Goal: Information Seeking & Learning: Learn about a topic

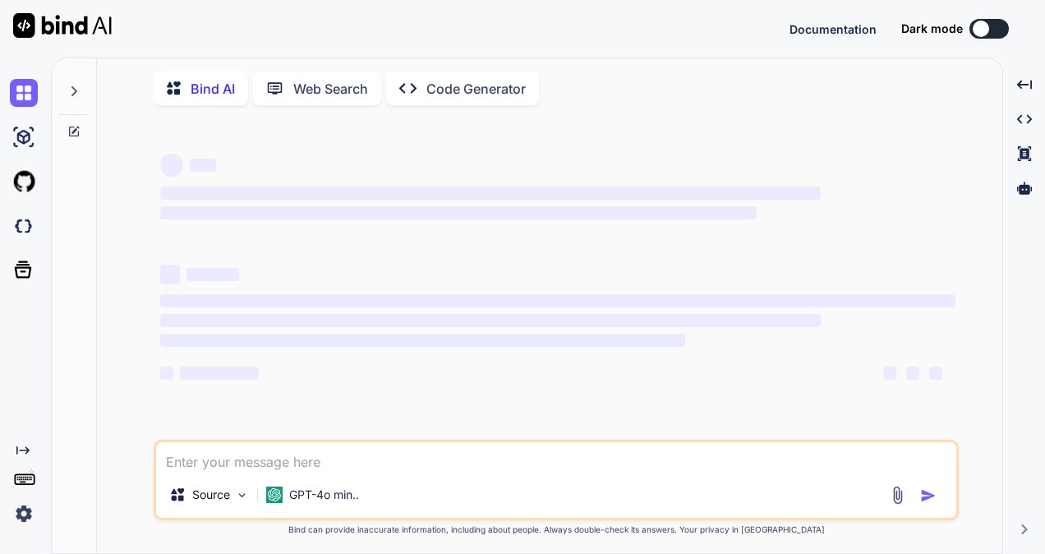
click at [75, 77] on div at bounding box center [73, 86] width 31 height 57
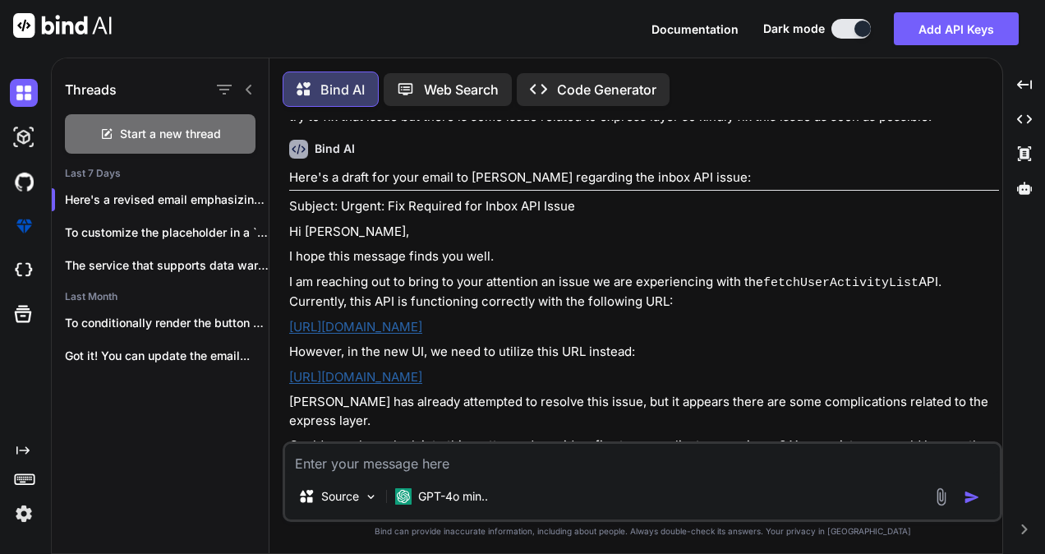
scroll to position [7, 0]
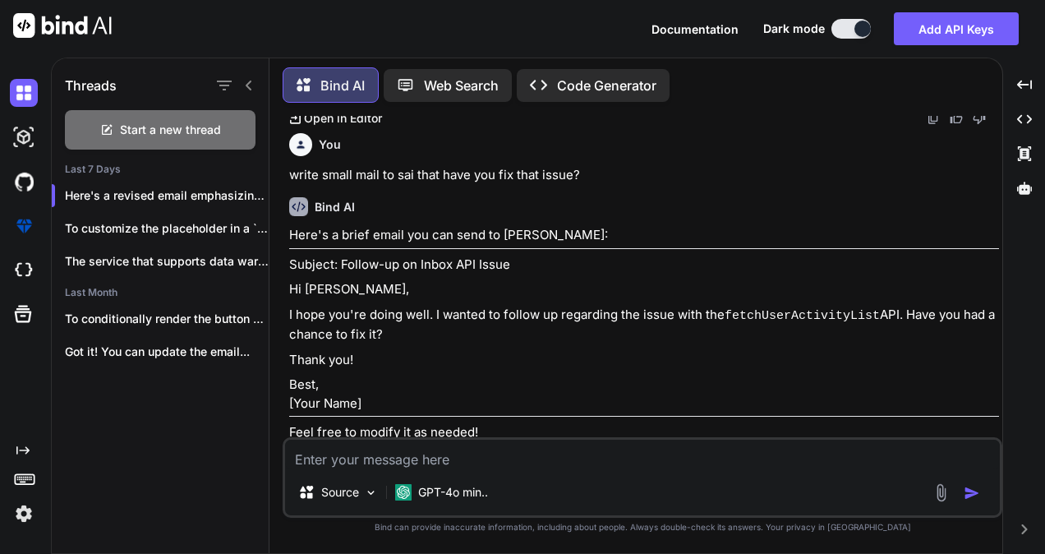
click at [246, 85] on icon at bounding box center [248, 85] width 13 height 13
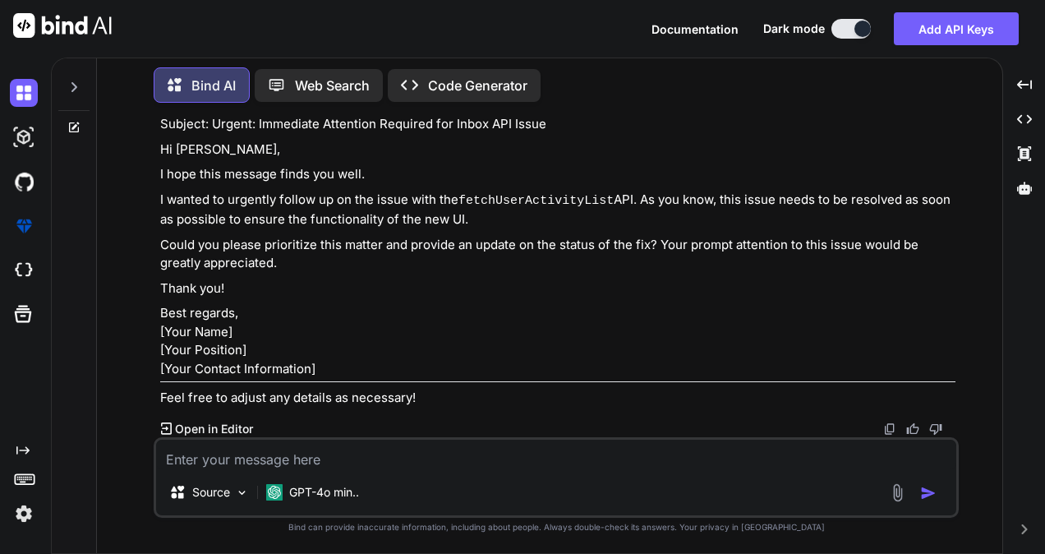
scroll to position [1155, 0]
click at [75, 88] on icon at bounding box center [73, 87] width 13 height 13
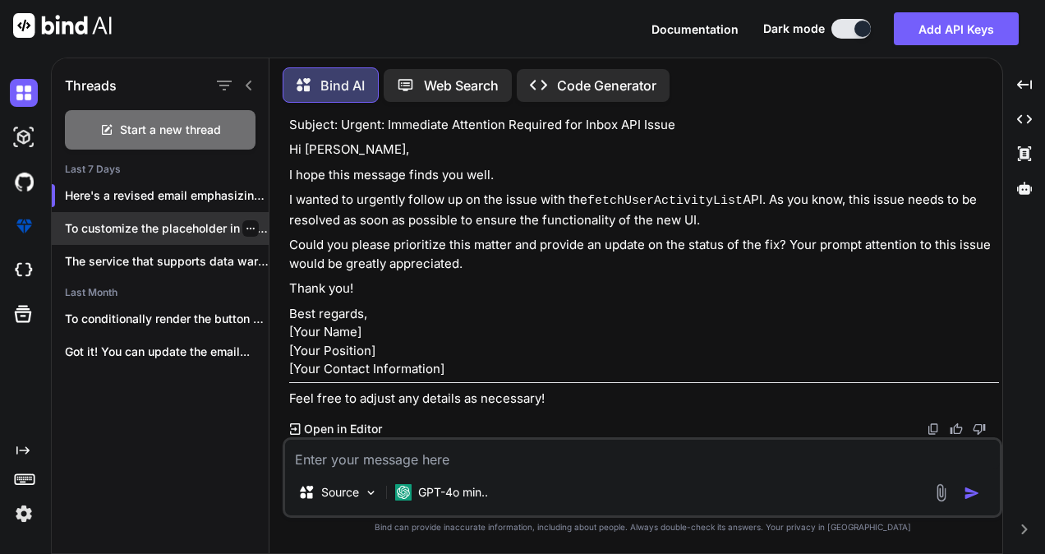
click at [107, 220] on p "To customize the placeholder in a `react-select`..." at bounding box center [167, 228] width 204 height 16
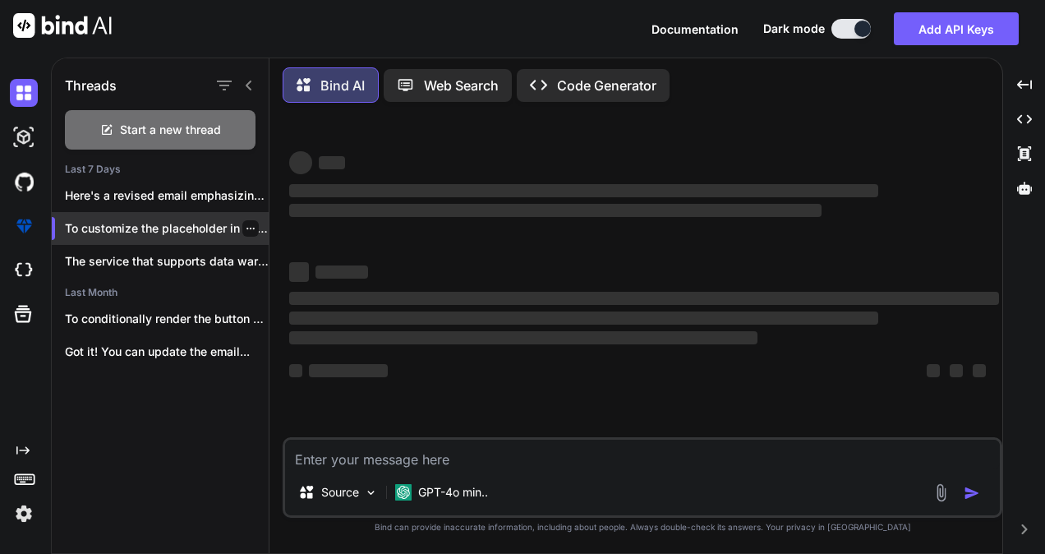
scroll to position [0, 0]
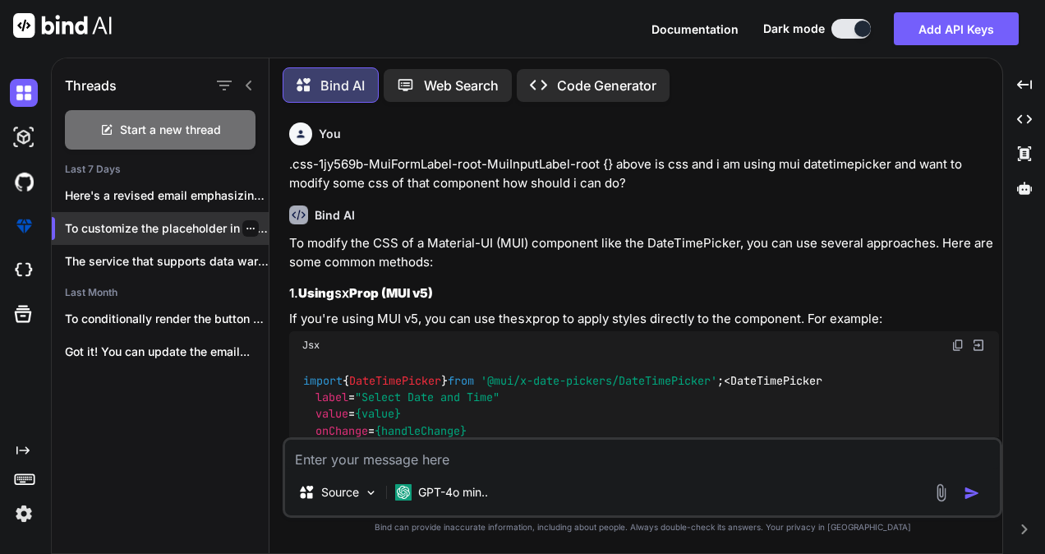
type textarea "x"
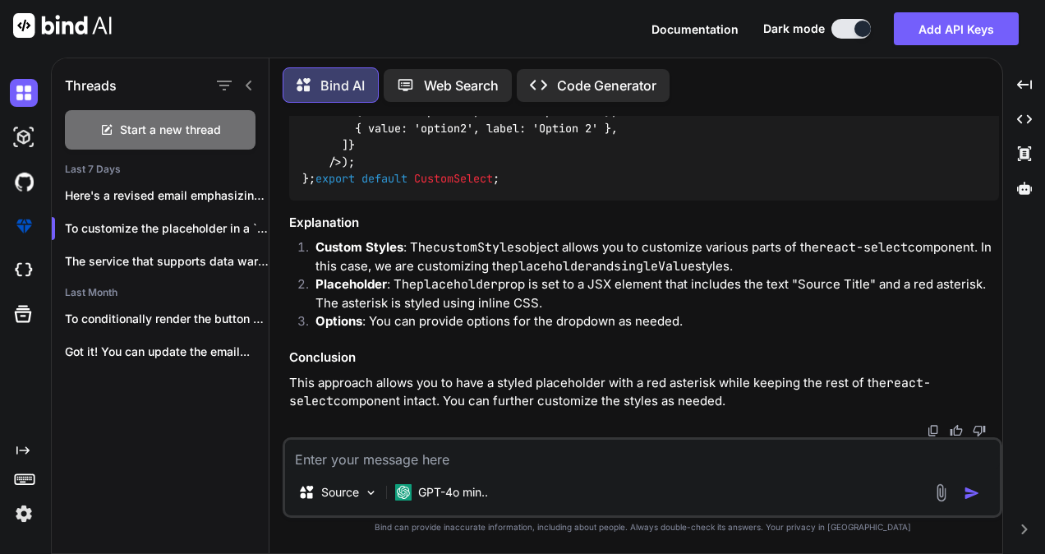
scroll to position [2678, 0]
click at [329, 457] on textarea at bounding box center [642, 455] width 715 height 30
paste textarea "filter: selectedMenu === "Organization" ? { ...advancedSearchObj, "organisation…"
type textarea "filter: selectedMenu === "Organization" ? { ...advancedSearchObj, "organisation…"
type textarea "x"
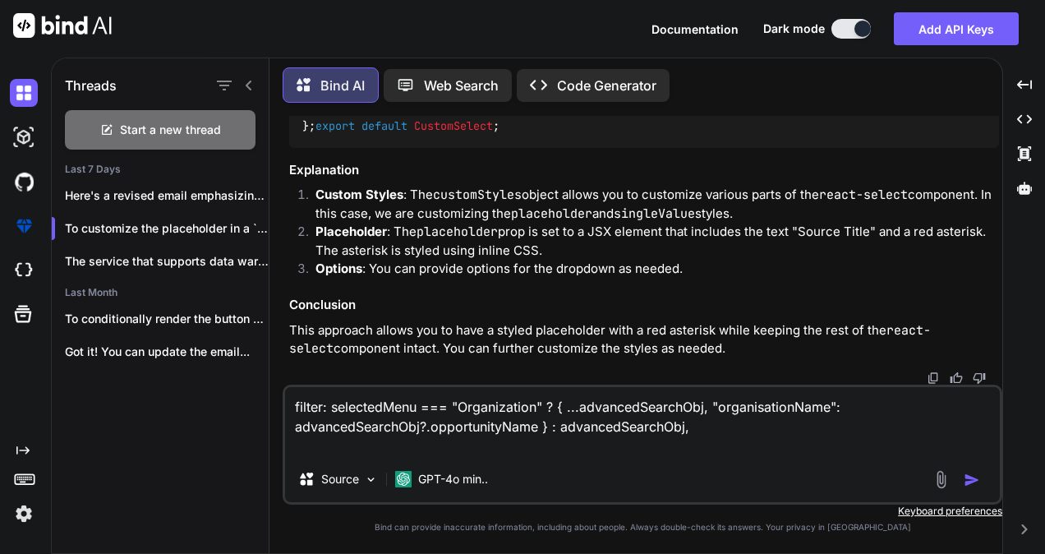
type textarea "filter: selectedMenu === "Organization" ? { ...advancedSearchObj, "organisation…"
type textarea "x"
type textarea "filter: selectedMenu === "Organization" ? { ...advancedSearchObj, "organisation…"
type textarea "x"
type textarea "filter: selectedMenu === "Organization" ? { ...advancedSearchObj, "organisation…"
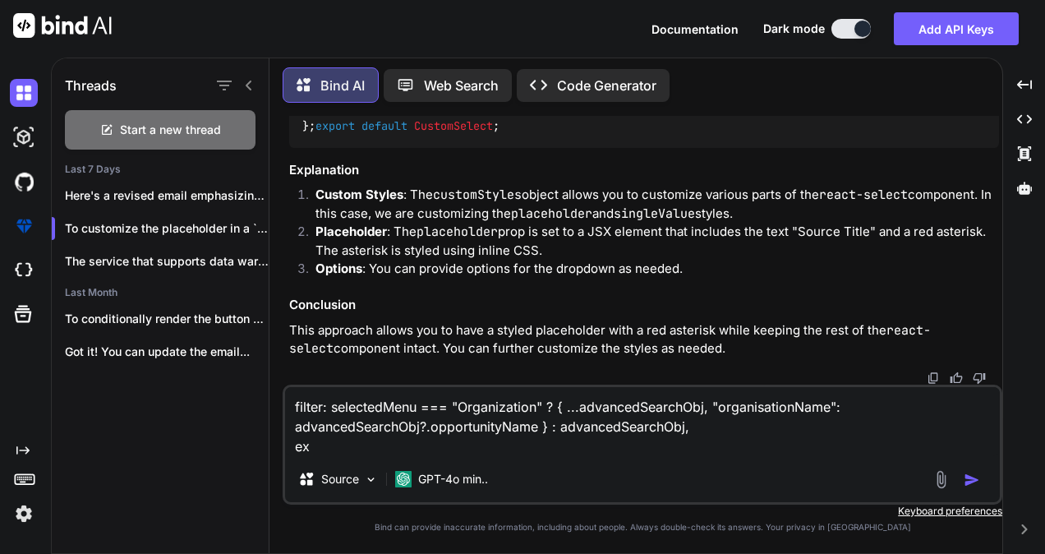
type textarea "x"
type textarea "filter: selectedMenu === "Organization" ? { ...advancedSearchObj, "organisation…"
type textarea "x"
type textarea "filter: selectedMenu === "Organization" ? { ...advancedSearchObj, "organisation…"
type textarea "x"
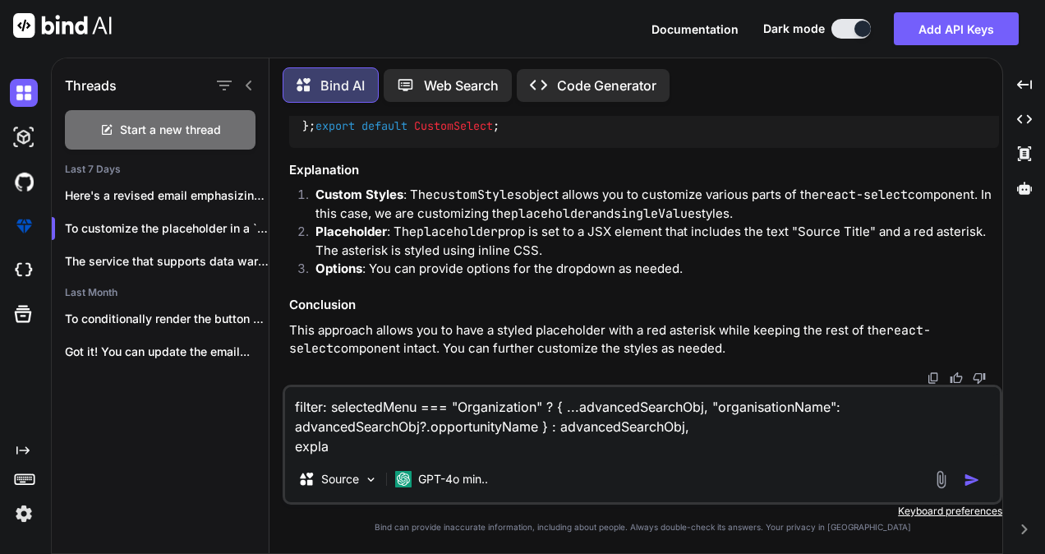
type textarea "filter: selectedMenu === "Organization" ? { ...advancedSearchObj, "organisation…"
type textarea "x"
type textarea "filter: selectedMenu === "Organization" ? { ...advancedSearchObj, "organisation…"
type textarea "x"
type textarea "filter: selectedMenu === "Organization" ? { ...advancedSearchObj, "organisation…"
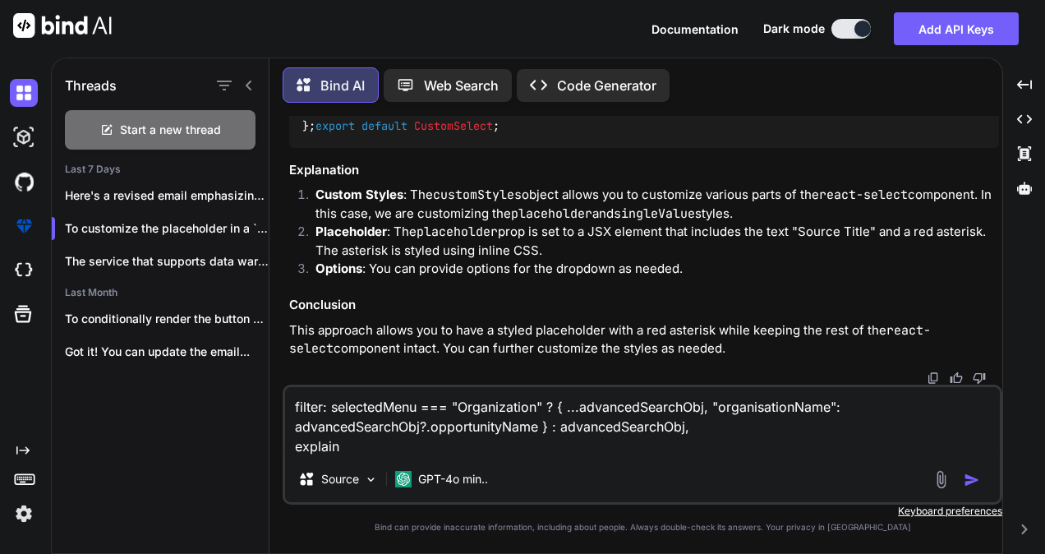
type textarea "x"
type textarea "filter: selectedMenu === "Organization" ? { ...advancedSearchObj, "organisation…"
type textarea "x"
type textarea "filter: selectedMenu === "Organization" ? { ...advancedSearchObj, "organisation…"
type textarea "x"
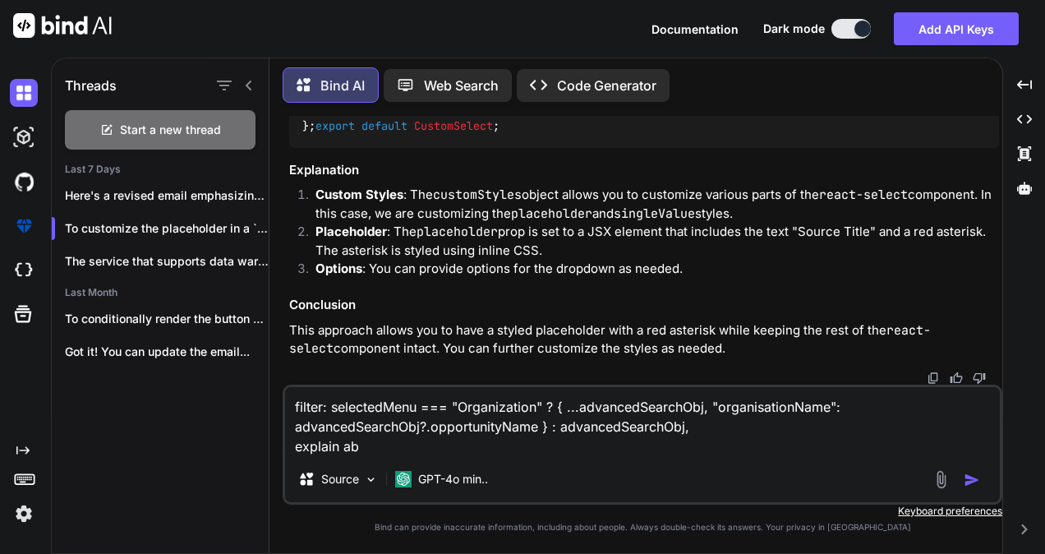
type textarea "filter: selectedMenu === "Organization" ? { ...advancedSearchObj, "organisation…"
type textarea "x"
type textarea "filter: selectedMenu === "Organization" ? { ...advancedSearchObj, "organisation…"
type textarea "x"
type textarea "filter: selectedMenu === "Organization" ? { ...advancedSearchObj, "organisation…"
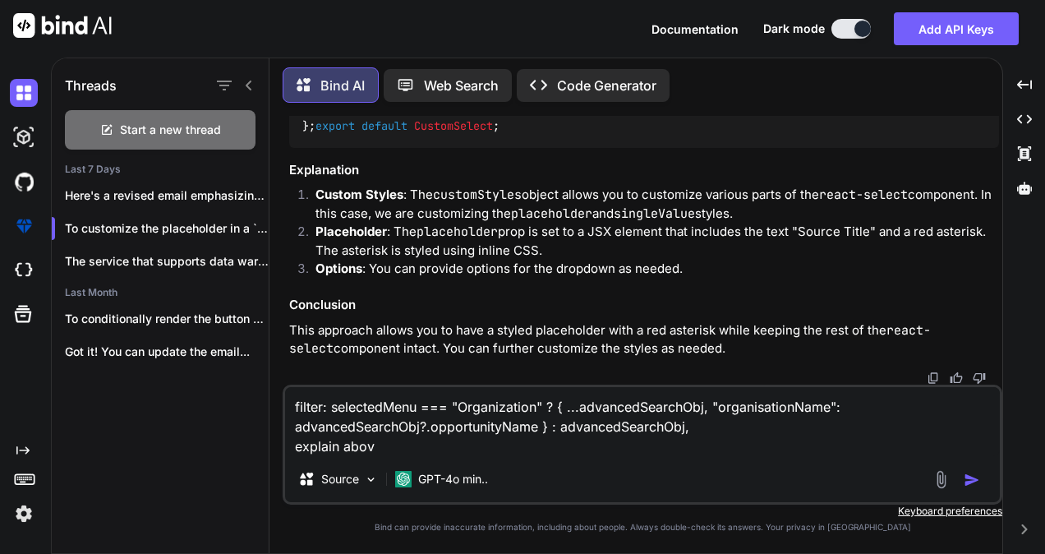
type textarea "x"
type textarea "filter: selectedMenu === "Organization" ? { ...advancedSearchObj, "organisation…"
type textarea "x"
type textarea "filter: selectedMenu === "Organization" ? { ...advancedSearchObj, "organisation…"
type textarea "x"
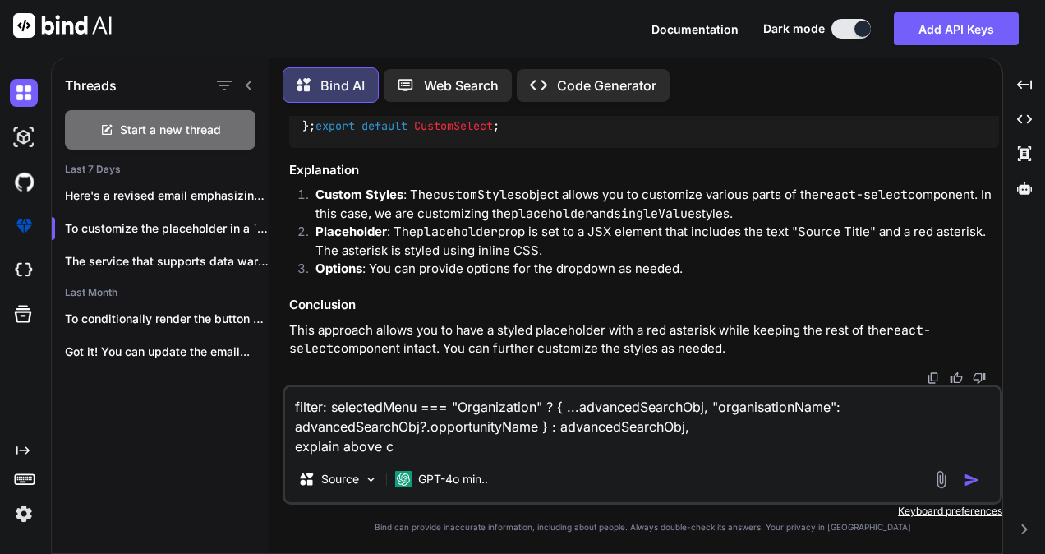
type textarea "filter: selectedMenu === "Organization" ? { ...advancedSearchObj, "organisation…"
type textarea "x"
type textarea "filter: selectedMenu === "Organization" ? { ...advancedSearchObj, "organisation…"
type textarea "x"
type textarea "filter: selectedMenu === "Organization" ? { ...advancedSearchObj, "organisation…"
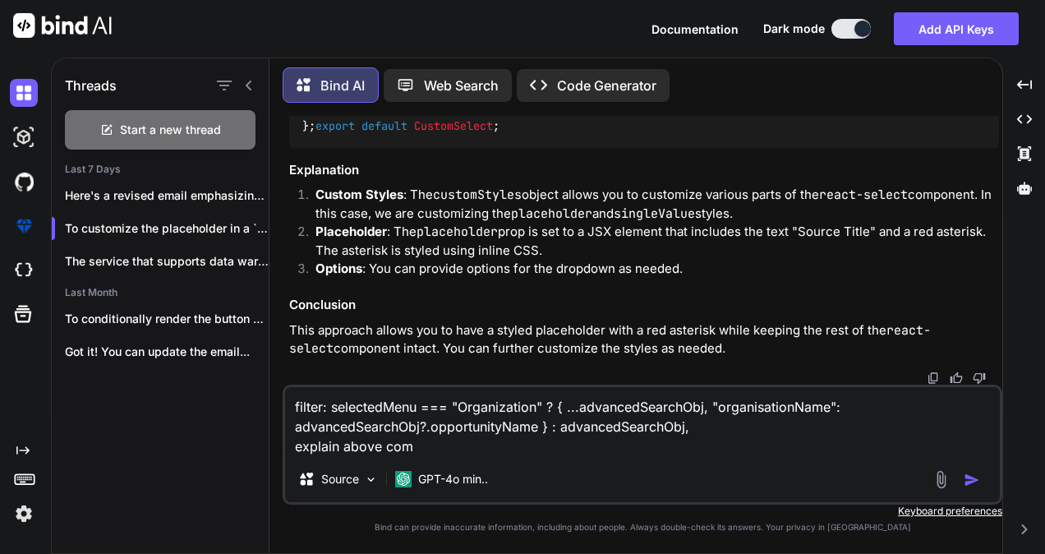
type textarea "x"
type textarea "filter: selectedMenu === "Organization" ? { ...advancedSearchObj, "organisation…"
type textarea "x"
type textarea "filter: selectedMenu === "Organization" ? { ...advancedSearchObj, "organisation…"
type textarea "x"
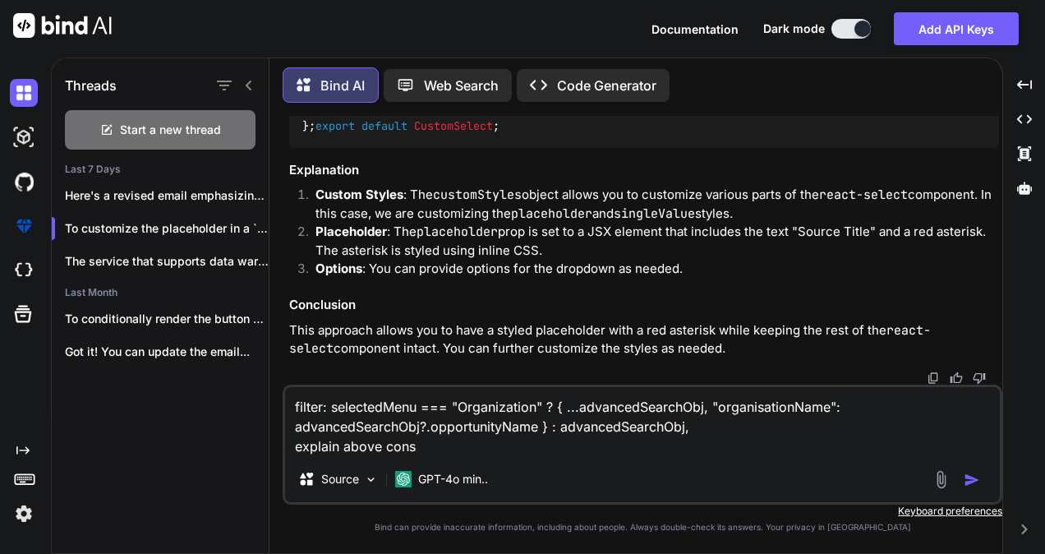
type textarea "filter: selectedMenu === "Organization" ? { ...advancedSearchObj, "organisation…"
type textarea "x"
type textarea "filter: selectedMenu === "Organization" ? { ...advancedSearchObj, "organisation…"
type textarea "x"
type textarea "filter: selectedMenu === "Organization" ? { ...advancedSearchObj, "organisation…"
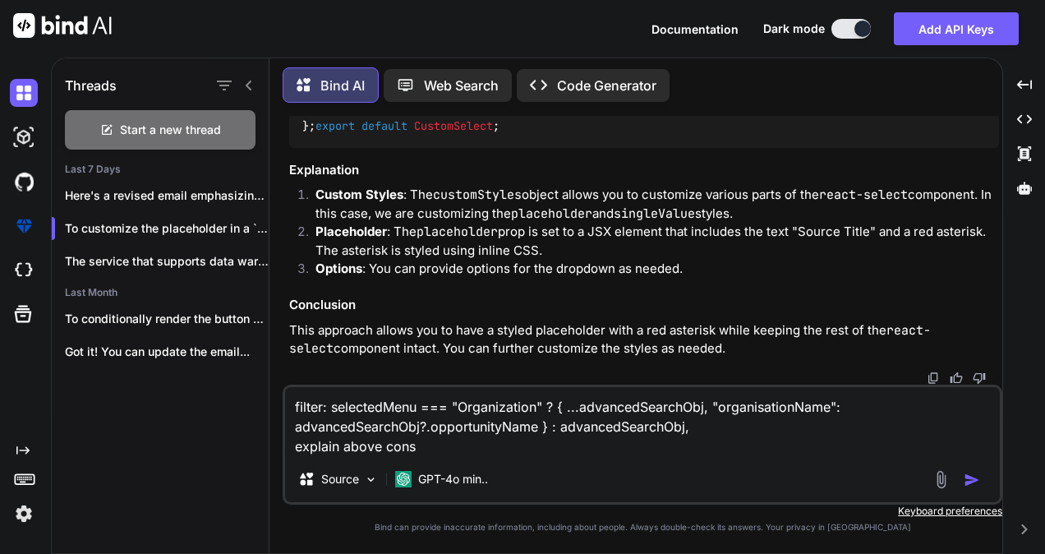
type textarea "x"
type textarea "filter: selectedMenu === "Organization" ? { ...advancedSearchObj, "organisation…"
type textarea "x"
type textarea "filter: selectedMenu === "Organization" ? { ...advancedSearchObj, "organisation…"
type textarea "x"
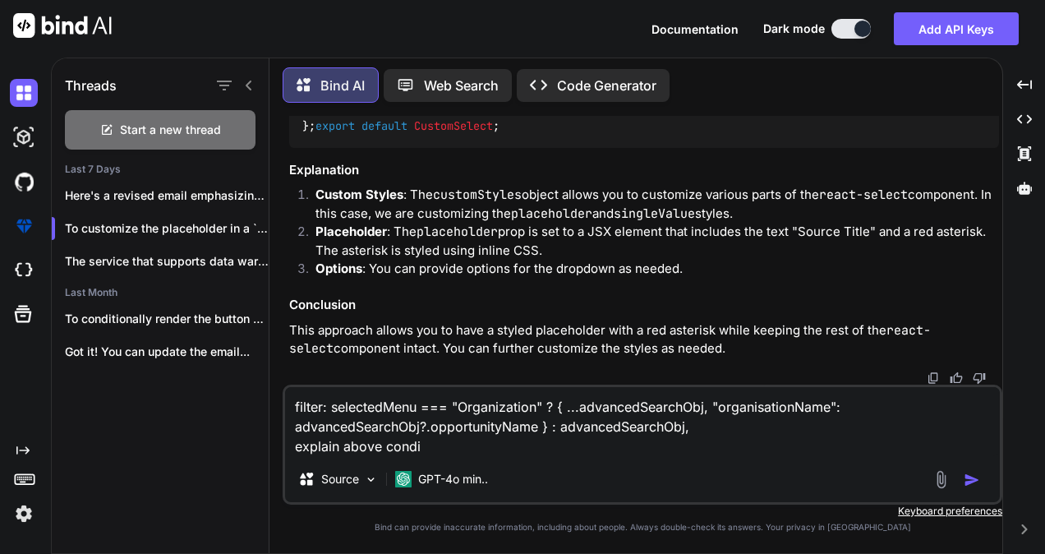
type textarea "filter: selectedMenu === "Organization" ? { ...advancedSearchObj, "organisation…"
type textarea "x"
type textarea "filter: selectedMenu === "Organization" ? { ...advancedSearchObj, "organisation…"
type textarea "x"
type textarea "filter: selectedMenu === "Organization" ? { ...advancedSearchObj, "organisation…"
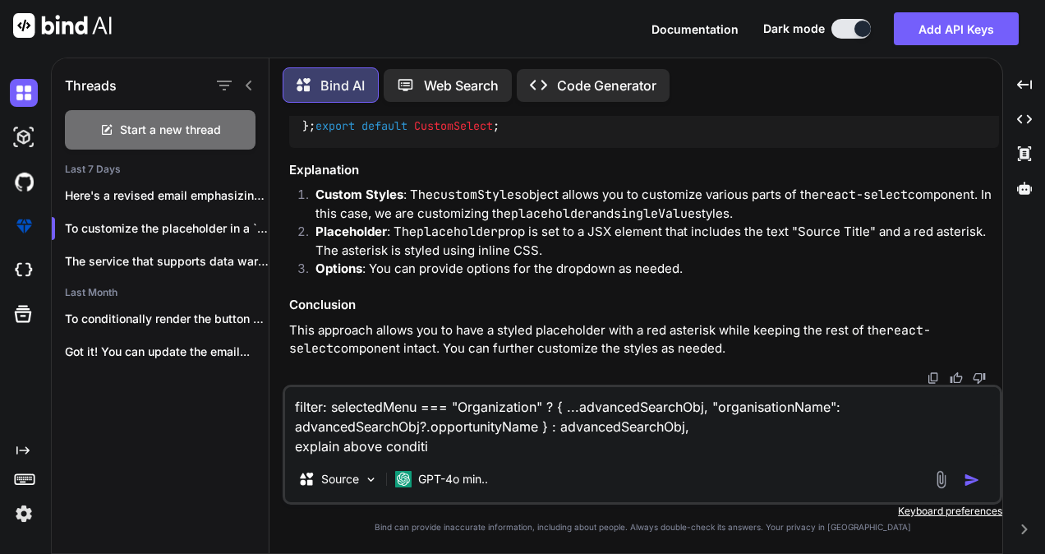
type textarea "x"
type textarea "filter: selectedMenu === "Organization" ? { ...advancedSearchObj, "organisation…"
type textarea "x"
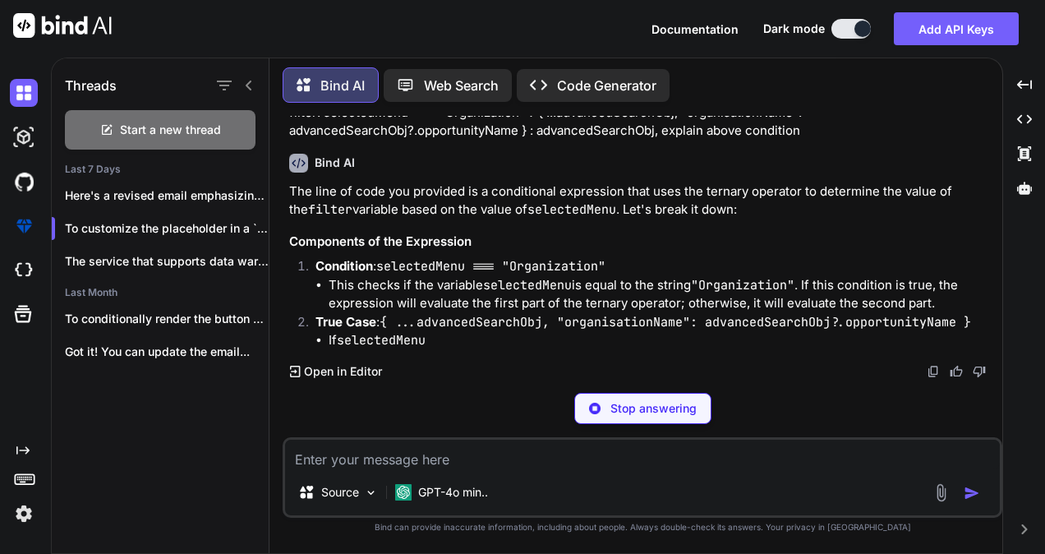
scroll to position [3054, 0]
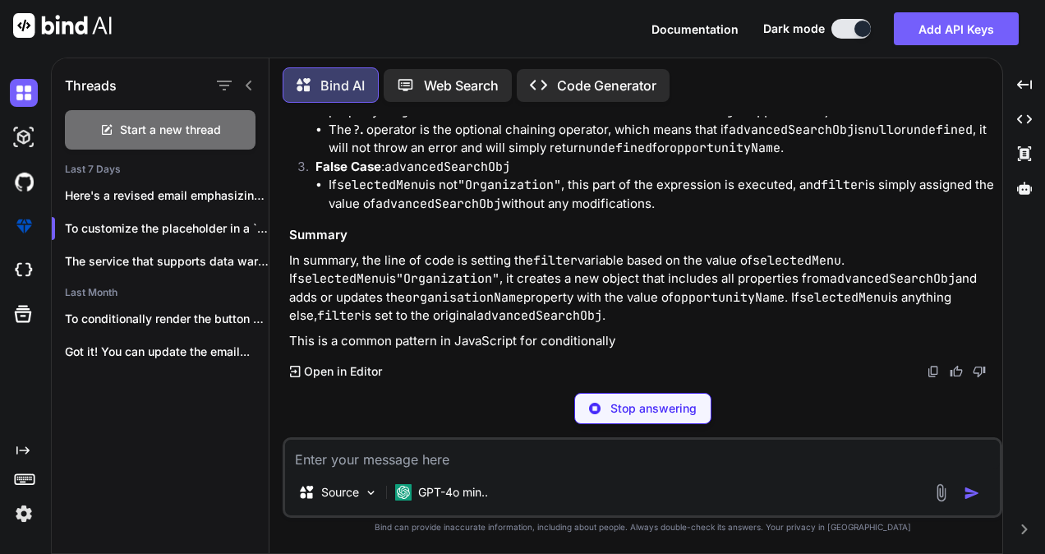
type textarea "x"
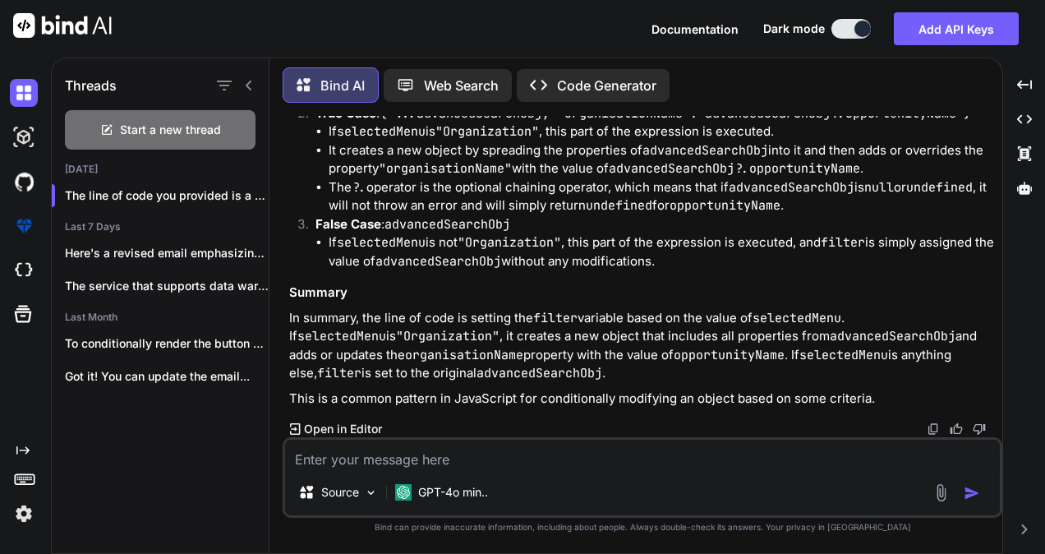
scroll to position [3270, 0]
click at [486, 377] on p "In summary, the line of code is setting the filter variable based on the value …" at bounding box center [644, 346] width 710 height 74
